Goal: Task Accomplishment & Management: Complete application form

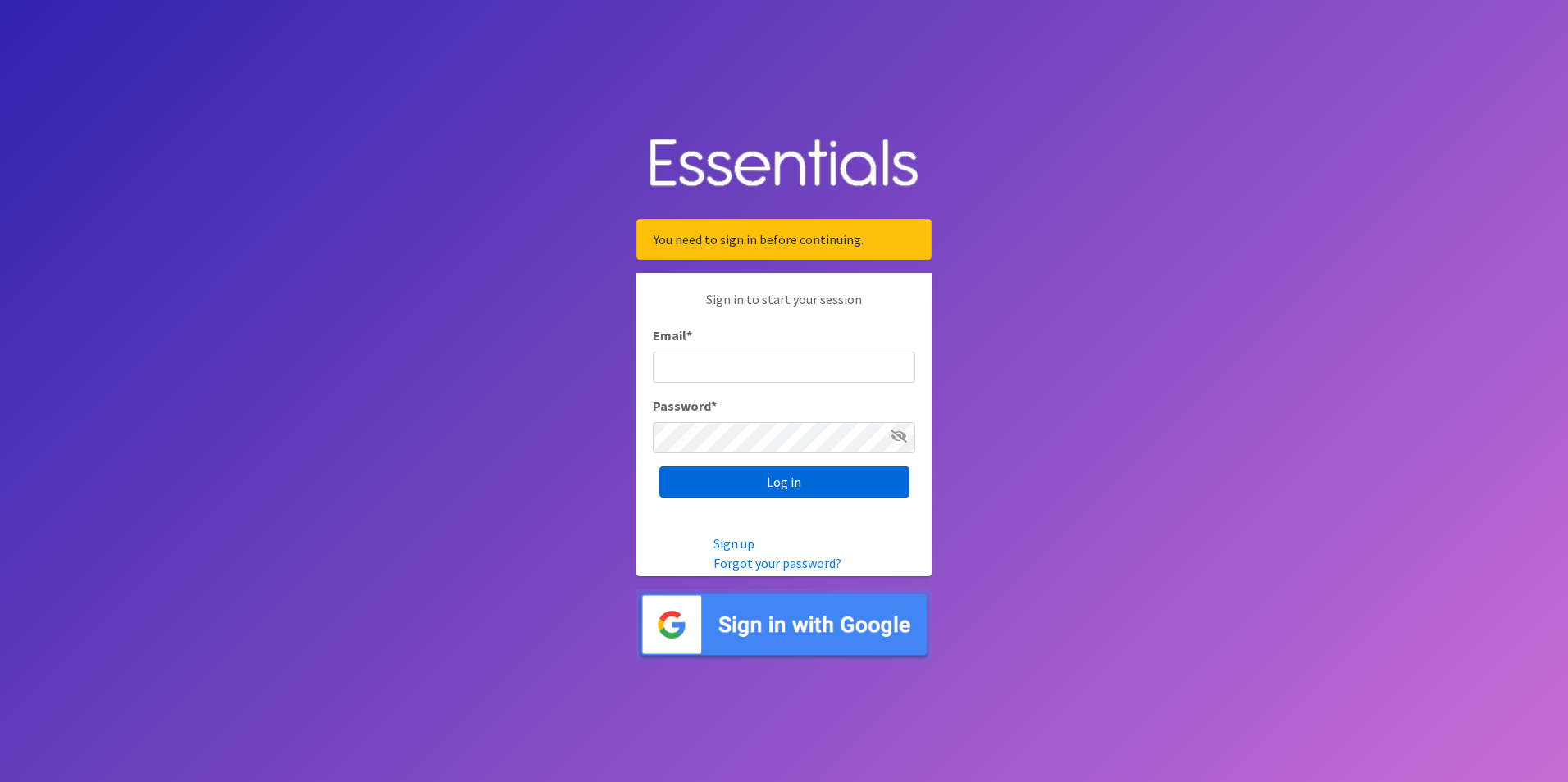
type input "[EMAIL_ADDRESS][DOMAIN_NAME]"
click at [745, 476] on input "Log in" at bounding box center [784, 482] width 250 height 31
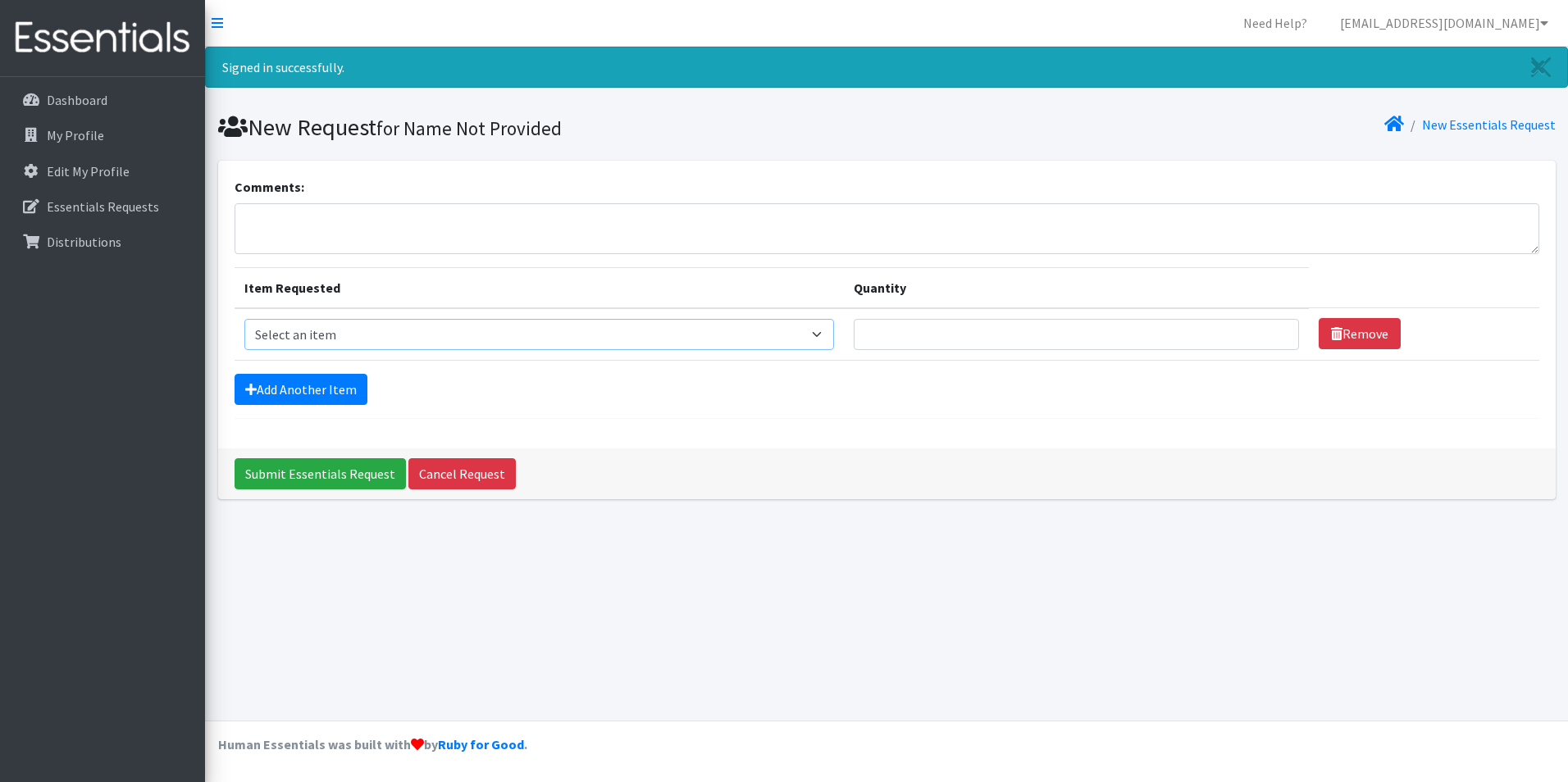
click at [828, 337] on select "Select an item Liners (Pack of 100) Makeup Bag (25) Pads 1 (Pack of 25) Pads 2 …" at bounding box center [540, 334] width 590 height 31
select select "13530"
click at [244, 319] on select "Select an item Liners (Pack of 100) Makeup Bag (25) Pads 1 (Pack of 25) Pads 2 …" at bounding box center [540, 334] width 590 height 31
click at [946, 324] on input "Quantity" at bounding box center [1076, 334] width 446 height 31
type input "4"
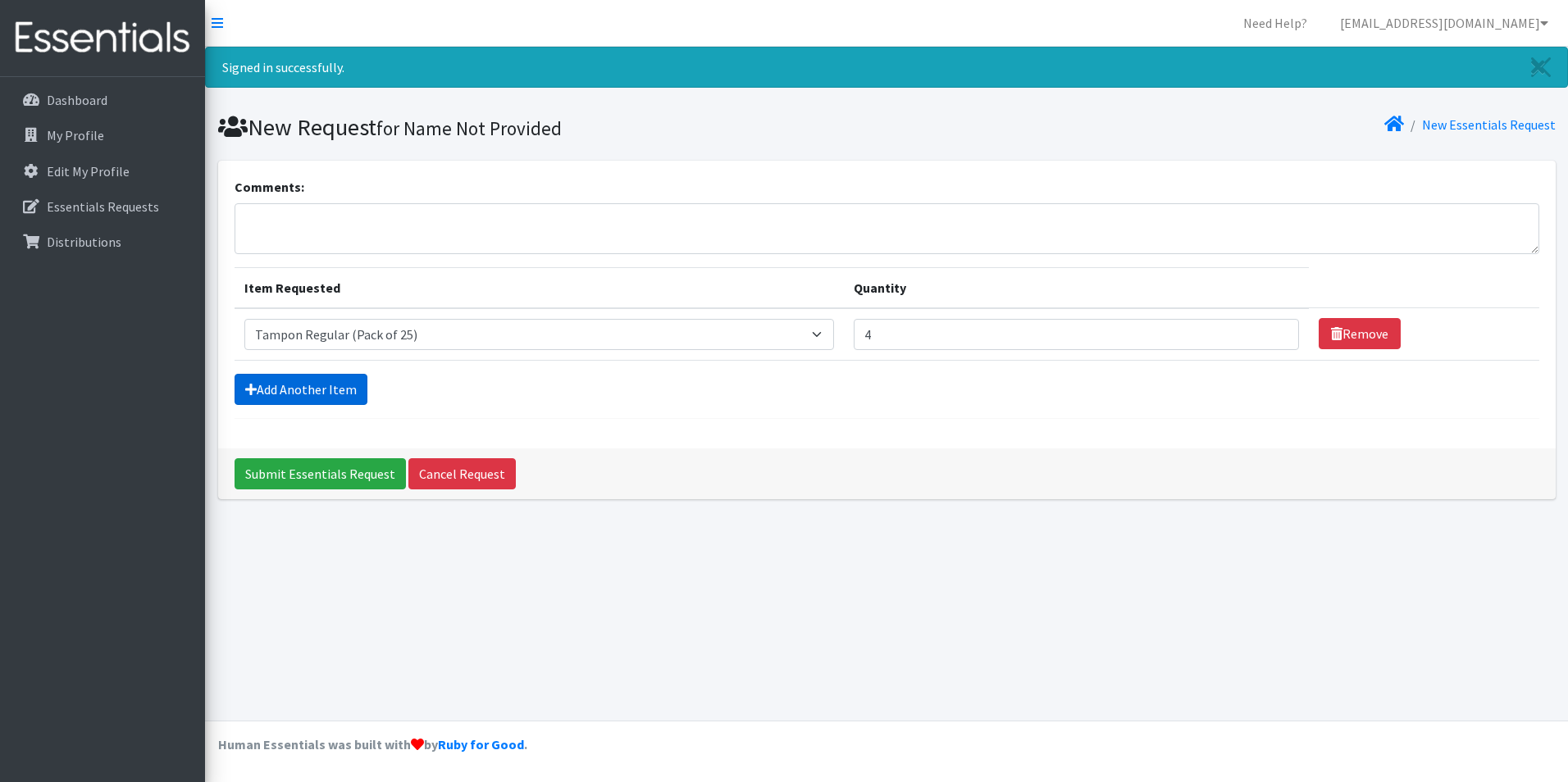
click at [333, 391] on link "Add Another Item" at bounding box center [301, 390] width 133 height 31
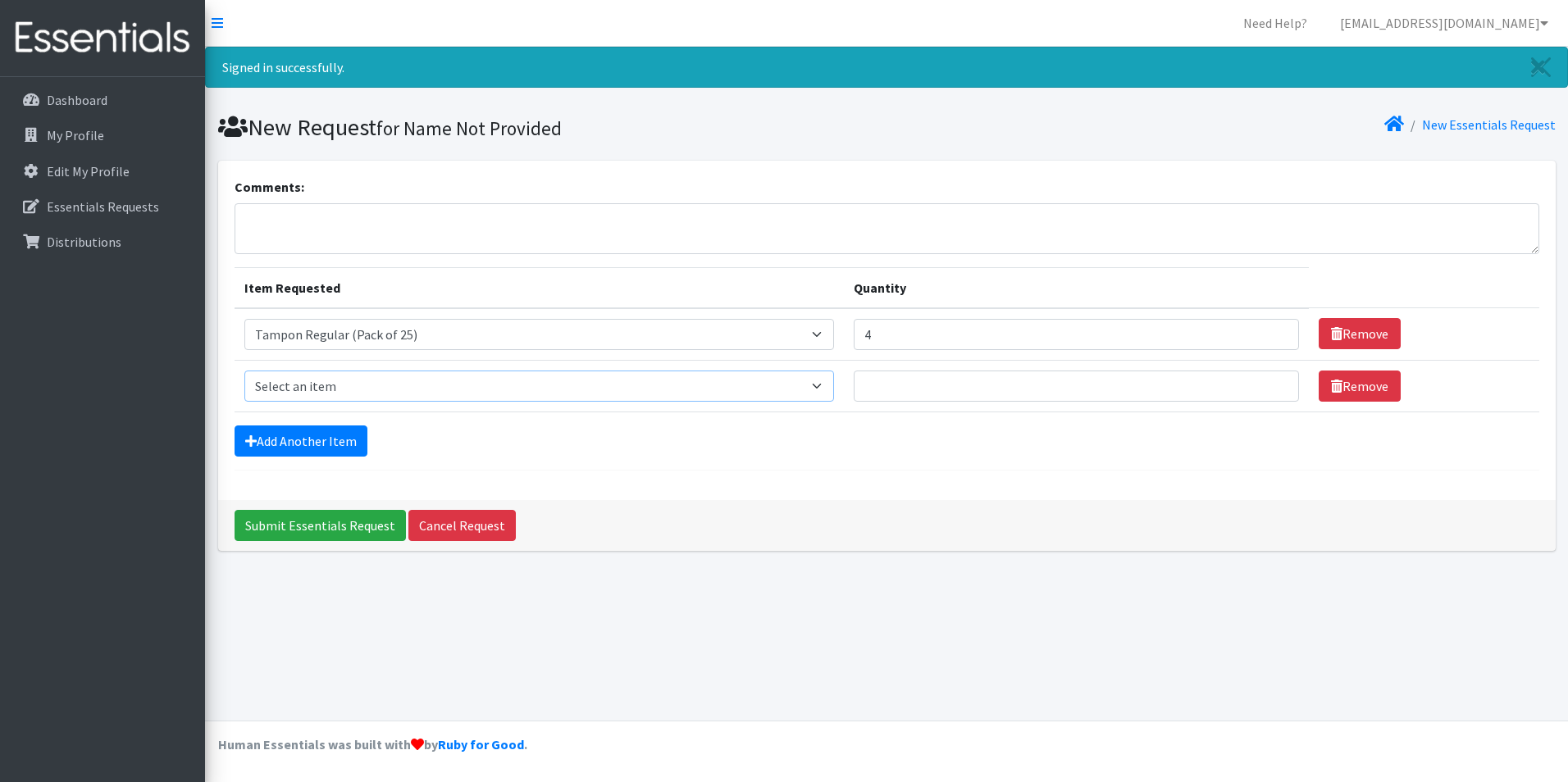
click at [333, 391] on select "Select an item Liners (Pack of 100) Makeup Bag (25) Pads 1 (Pack of 25) Pads 2 …" at bounding box center [540, 386] width 590 height 31
select select "14155"
click at [244, 370] on select "Select an item Liners (Pack of 100) Makeup Bag (25) Pads 1 (Pack of 25) Pads 2 …" at bounding box center [540, 386] width 590 height 31
click at [1014, 392] on input "Quantity" at bounding box center [1076, 386] width 446 height 31
type input "4"
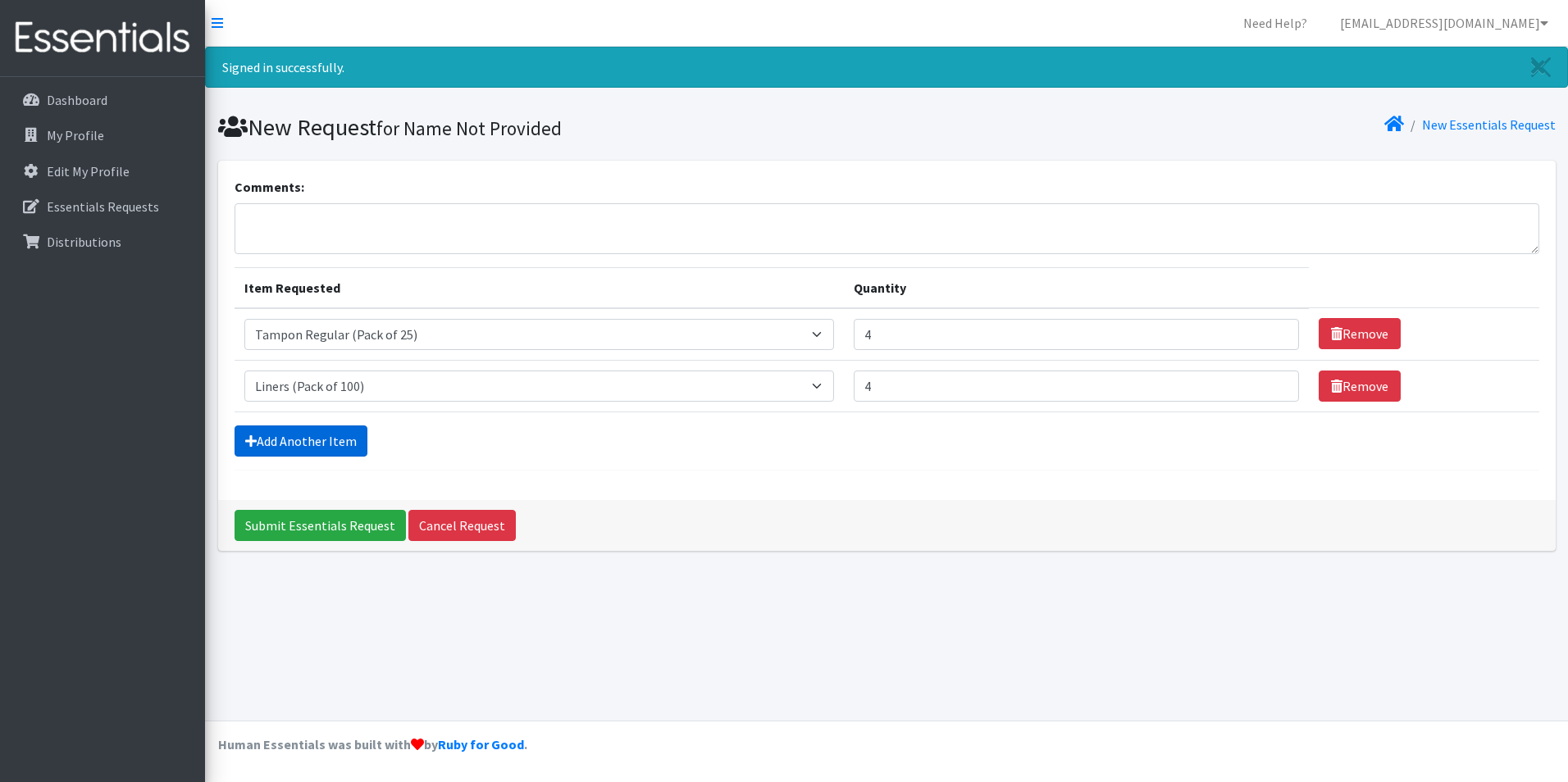
click at [326, 447] on link "Add Another Item" at bounding box center [301, 441] width 133 height 31
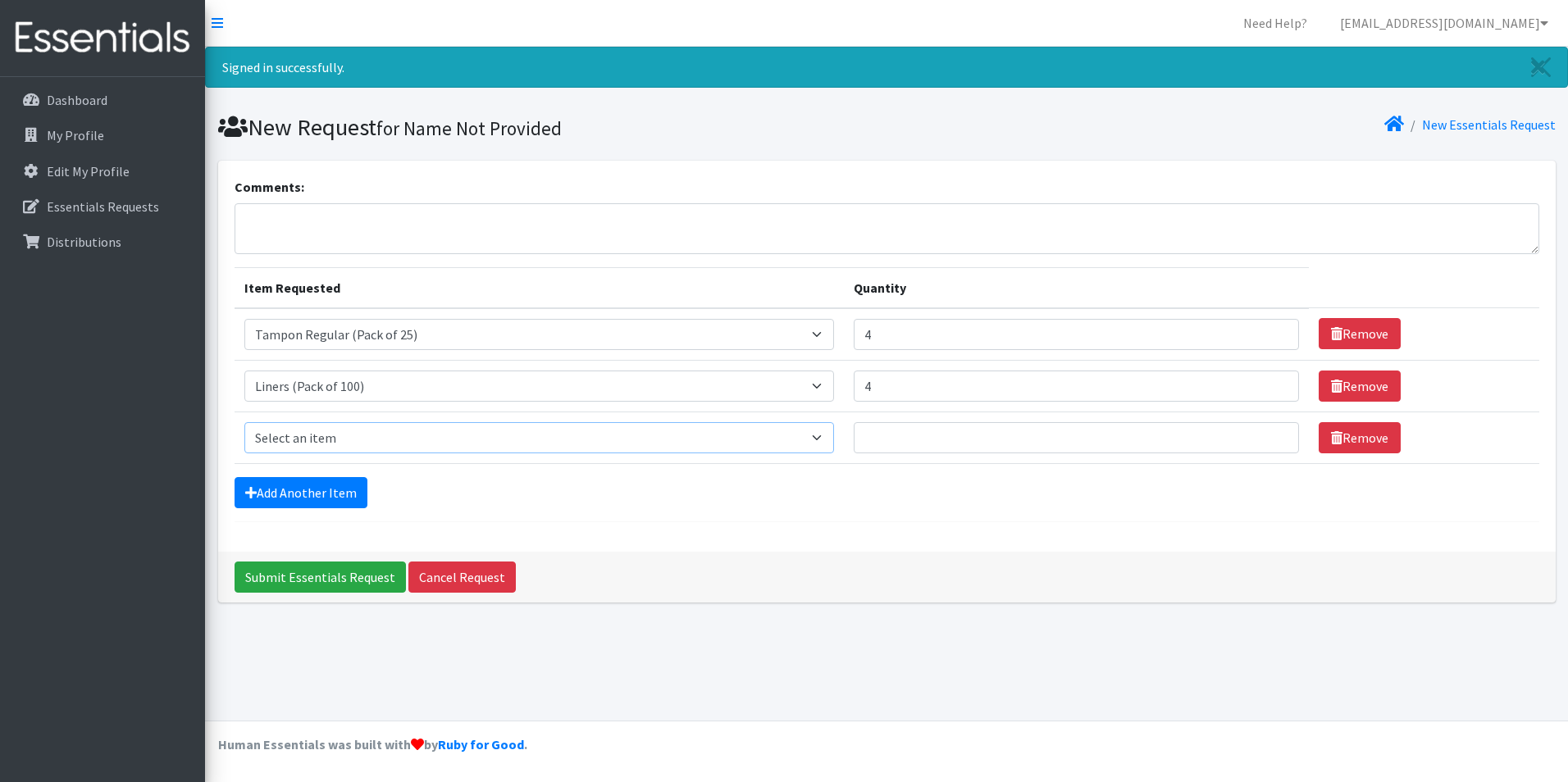
click at [783, 437] on select "Select an item Liners (Pack of 100) Makeup Bag (25) Pads 1 (Pack of 25) Pads 2 …" at bounding box center [540, 438] width 590 height 31
select select "13447"
click at [244, 423] on select "Select an item Liners (Pack of 100) Makeup Bag (25) Pads 1 (Pack of 25) Pads 2 …" at bounding box center [540, 438] width 590 height 31
click at [947, 432] on input "Quantity" at bounding box center [1076, 438] width 446 height 31
type input "4"
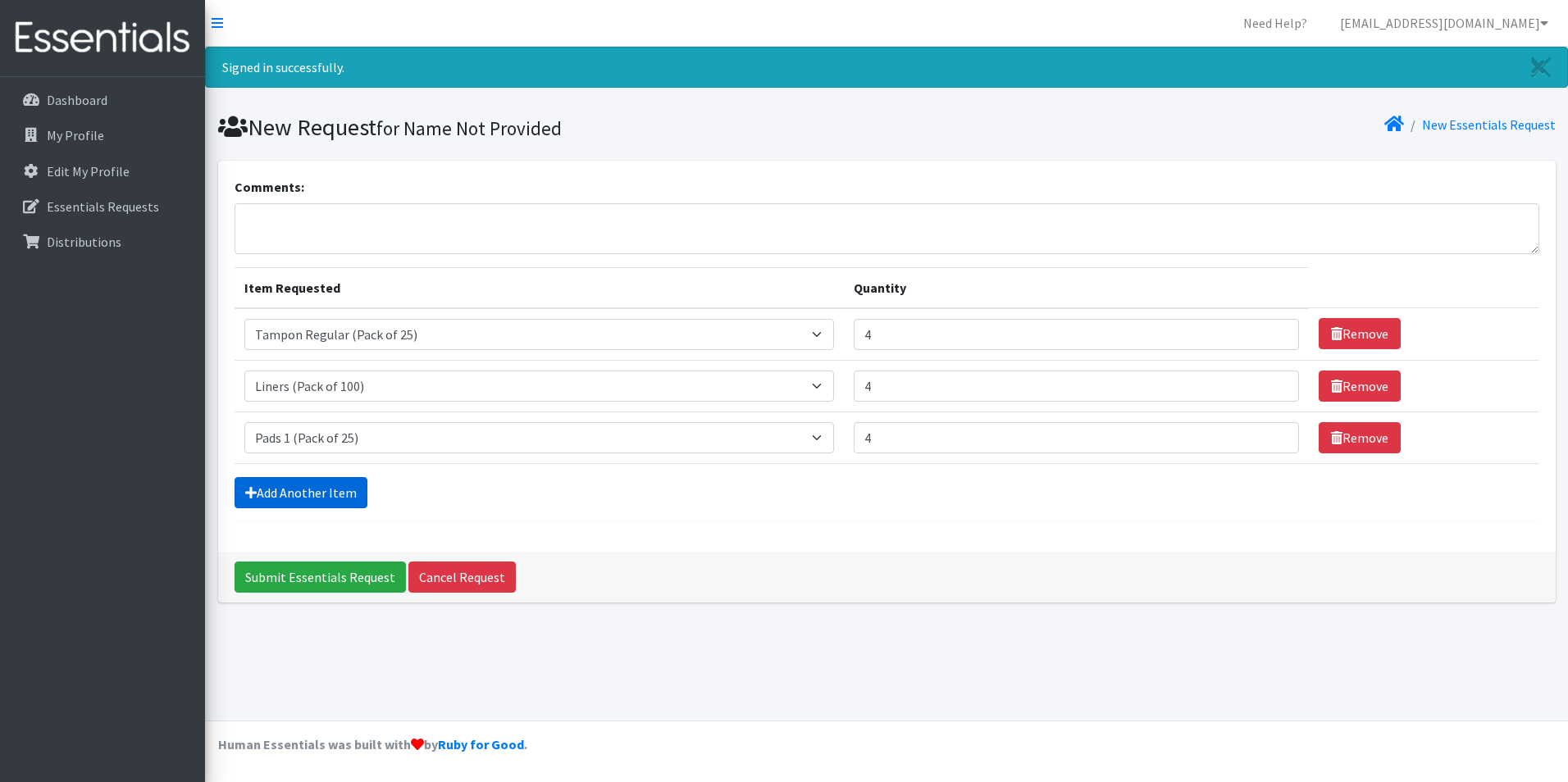
click at [291, 488] on link "Add Another Item" at bounding box center [301, 493] width 133 height 31
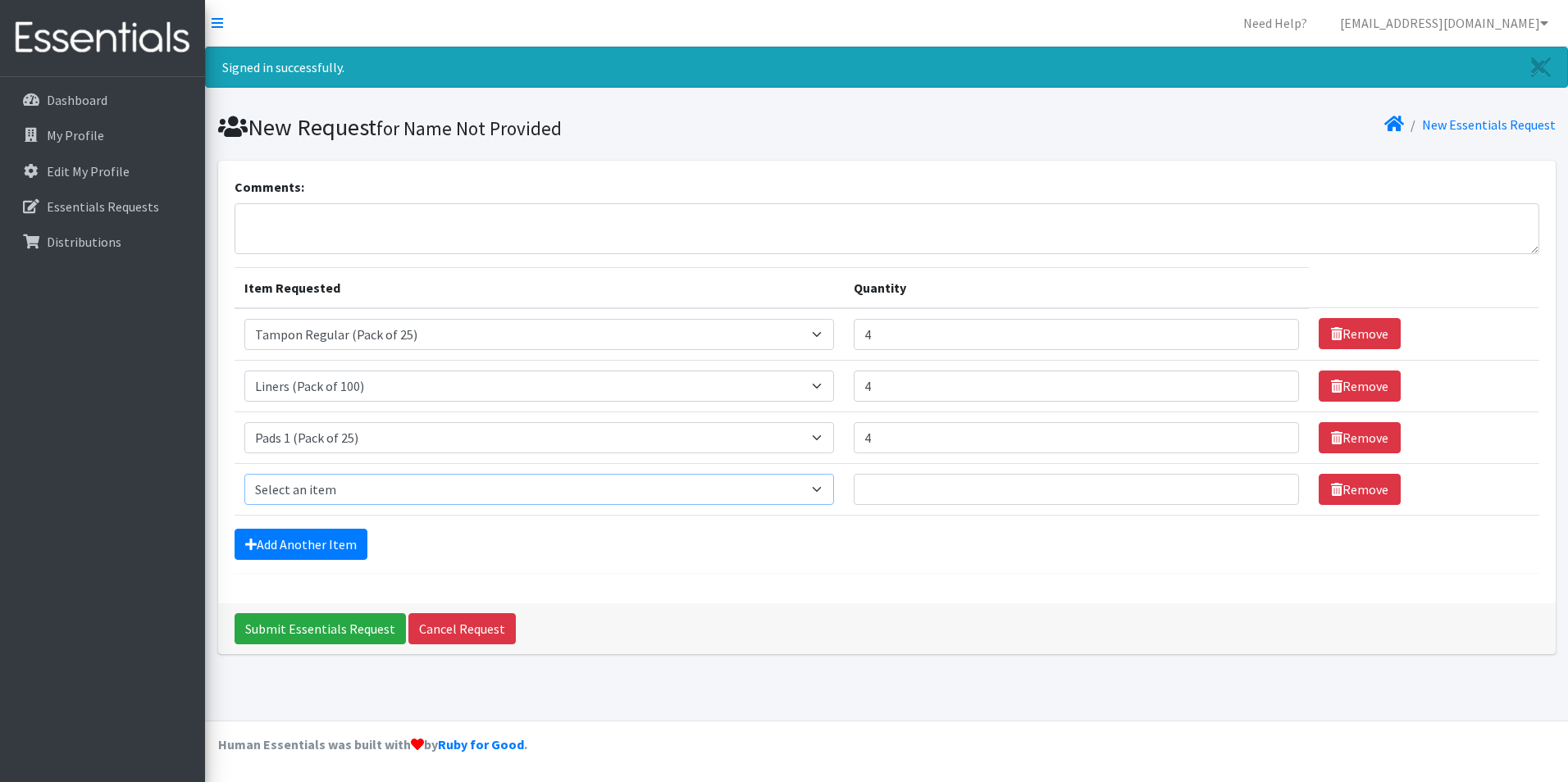
click at [294, 492] on select "Select an item Liners (Pack of 100) Makeup Bag (25) Pads 1 (Pack of 25) Pads 2 …" at bounding box center [540, 490] width 590 height 31
click at [1152, 591] on div "Comments: Item Requested Quantity Item Requested Select an item Liners (Pack of…" at bounding box center [886, 382] width 1337 height 443
click at [321, 629] on input "Submit Essentials Request" at bounding box center [320, 629] width 172 height 31
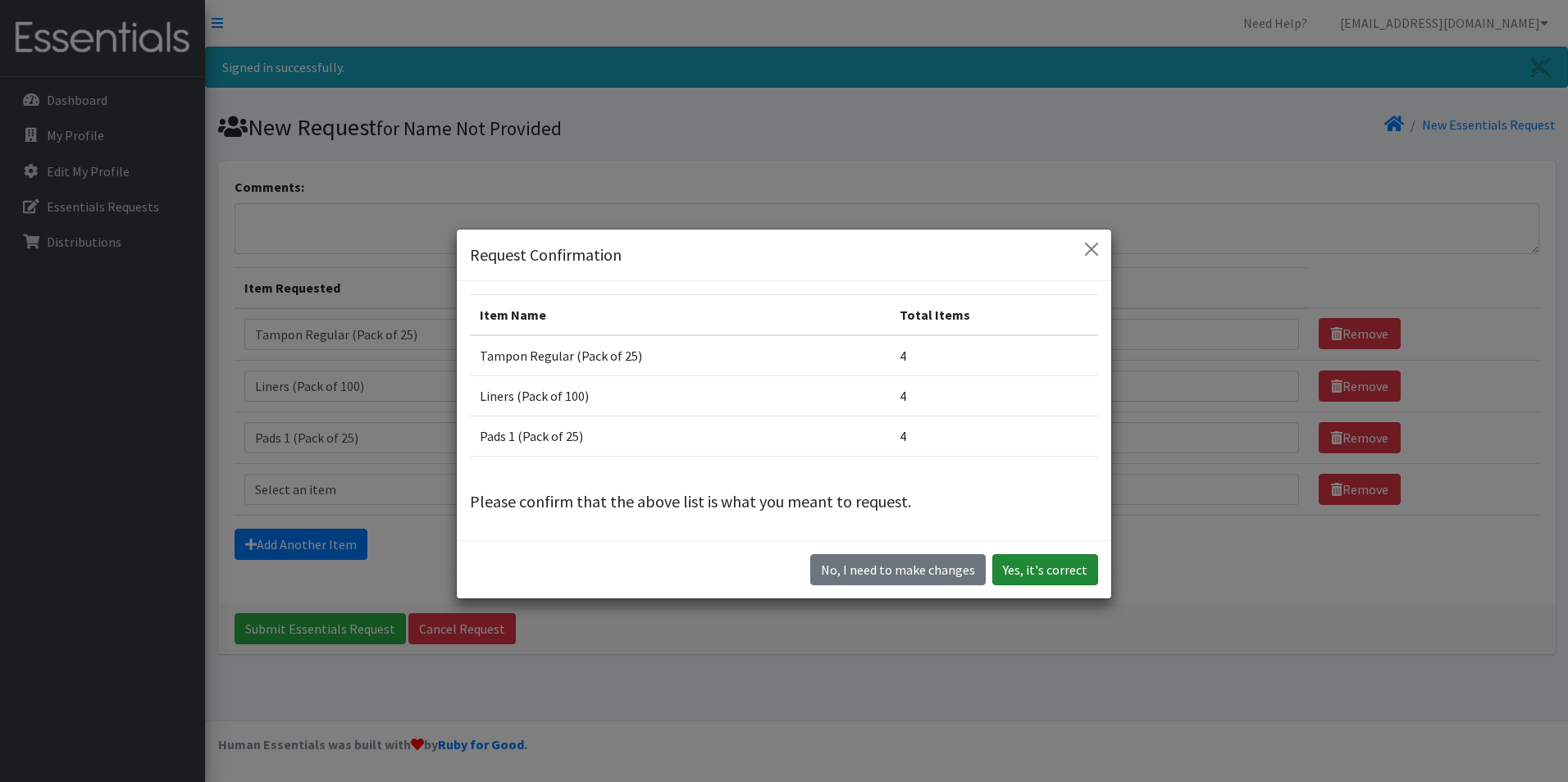
click at [1052, 568] on button "Yes, it's correct" at bounding box center [1045, 570] width 106 height 31
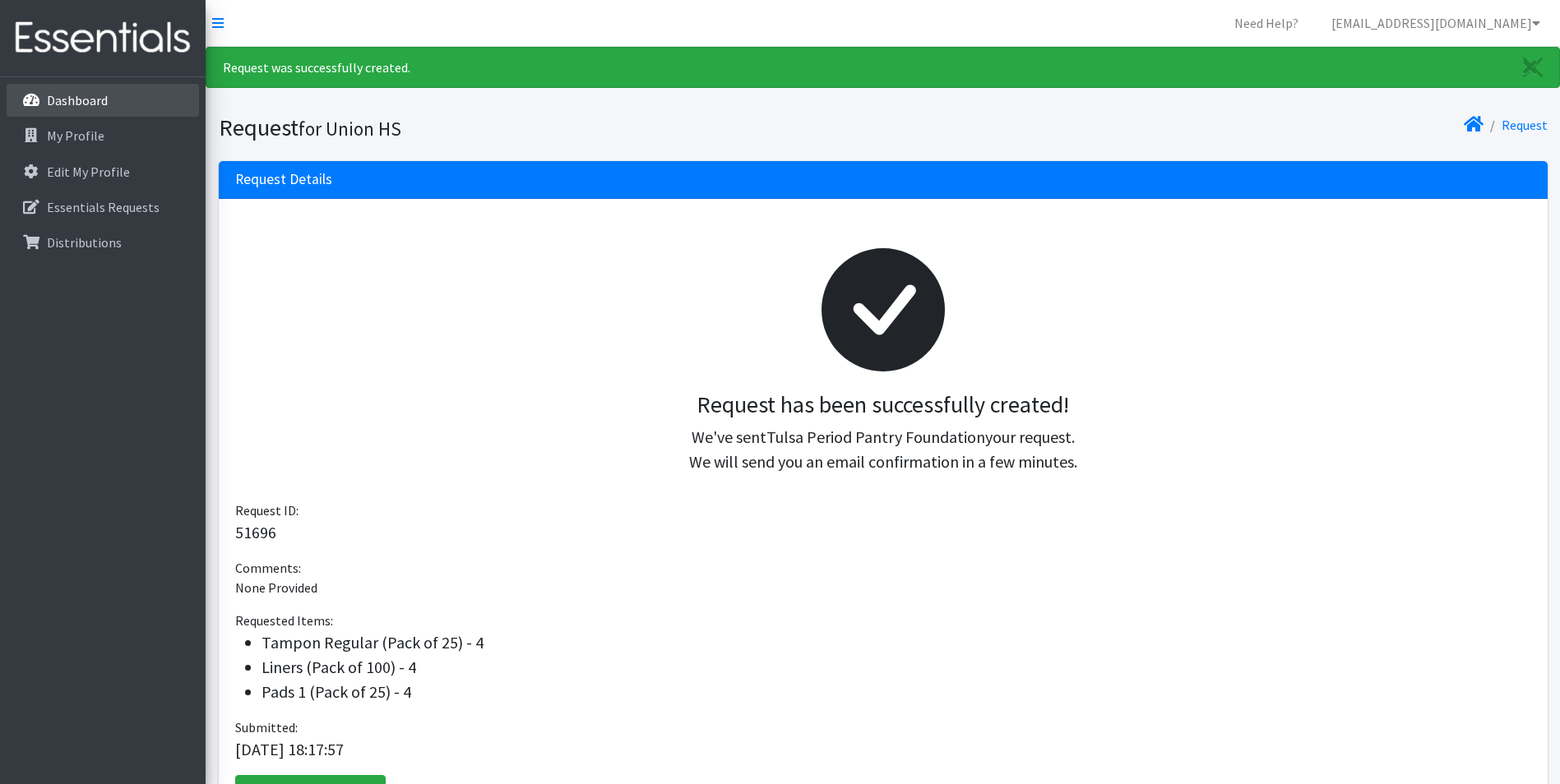
click at [80, 103] on p "Dashboard" at bounding box center [77, 100] width 61 height 17
